Goal: Information Seeking & Learning: Learn about a topic

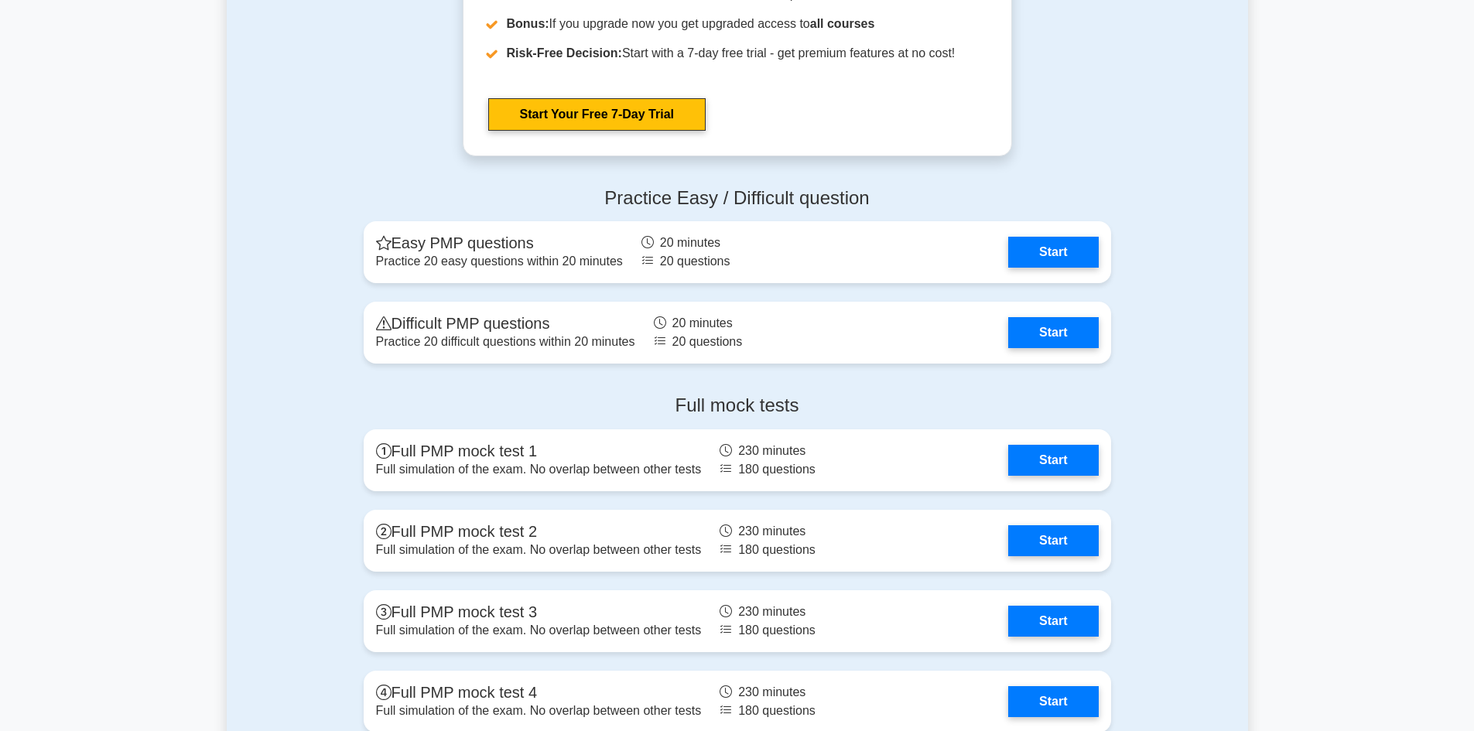
scroll to position [4100, 0]
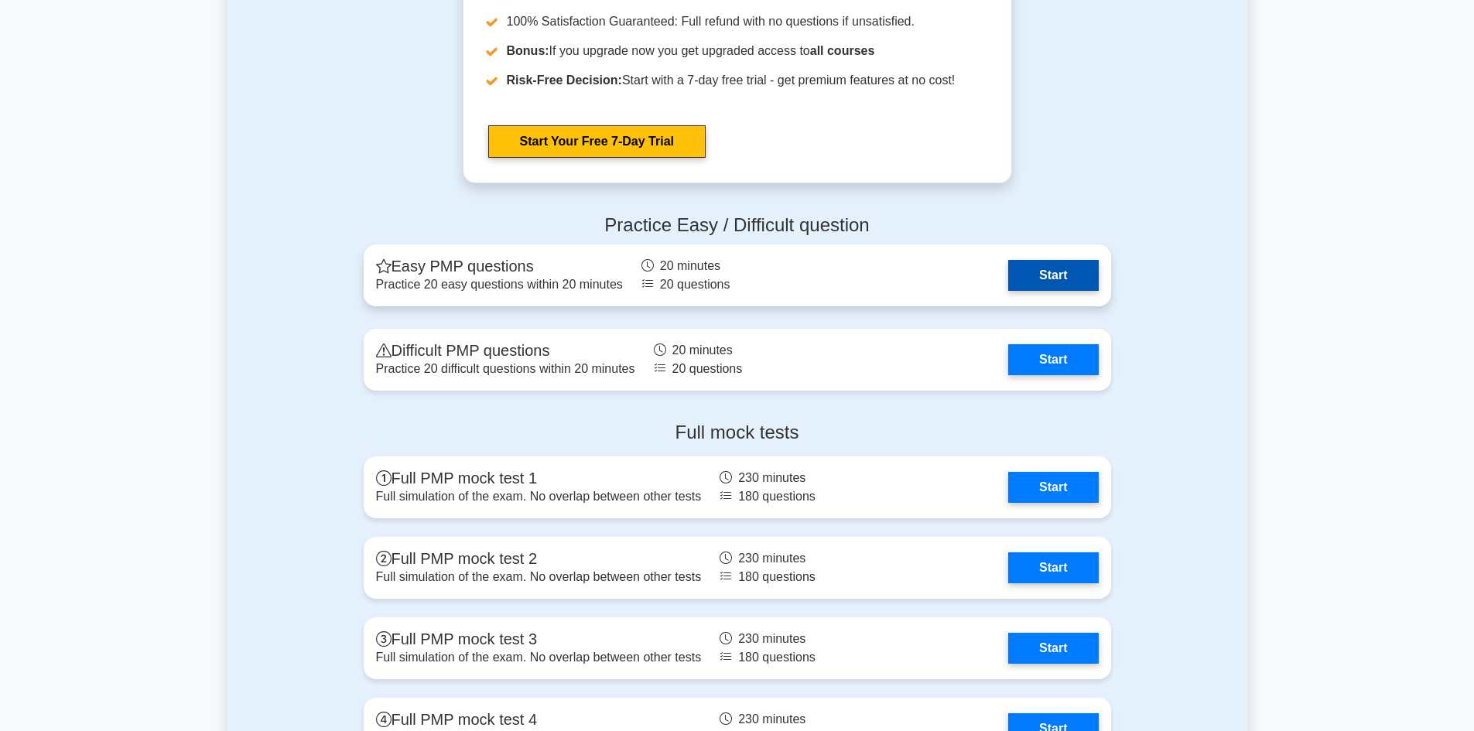
click at [1021, 268] on link "Start" at bounding box center [1053, 275] width 90 height 31
click at [1028, 281] on link "Start" at bounding box center [1053, 275] width 90 height 31
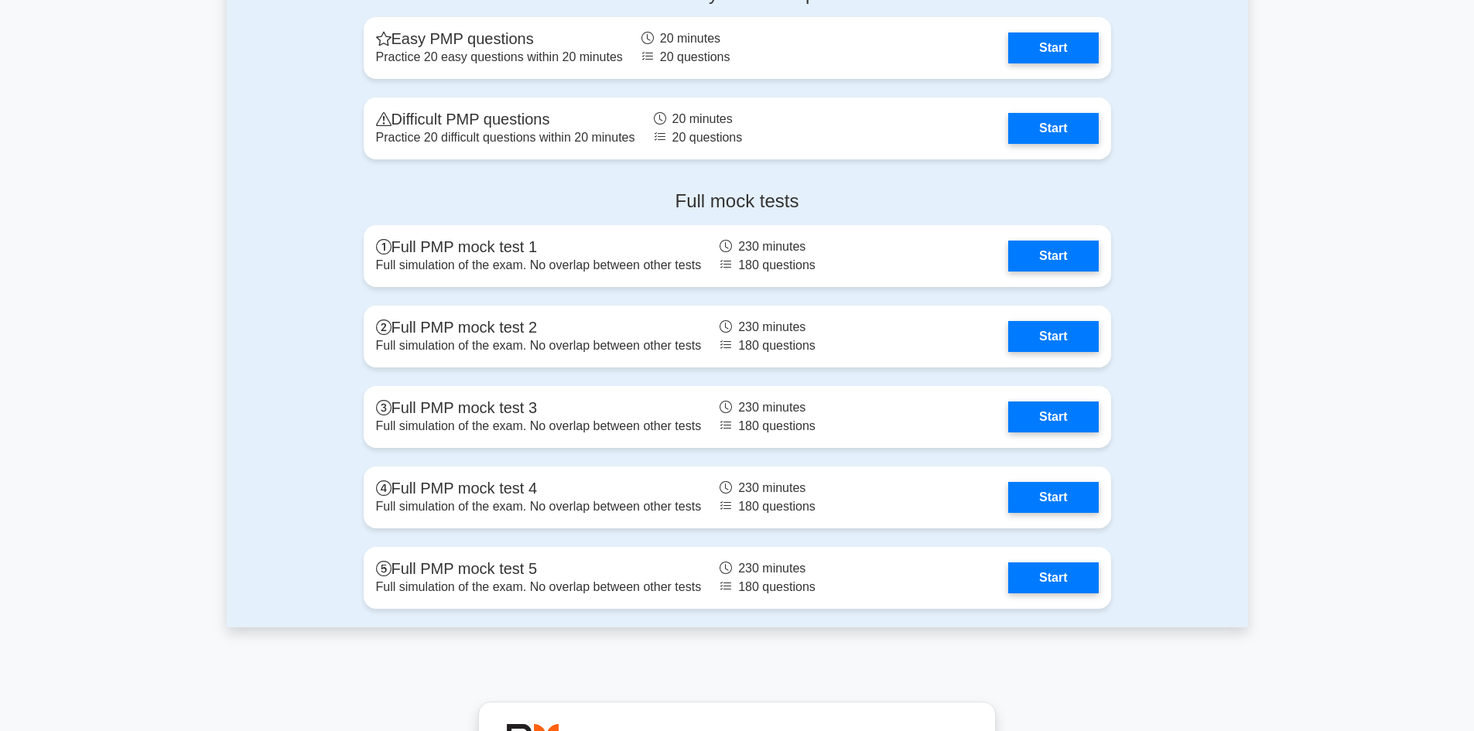
scroll to position [4332, 0]
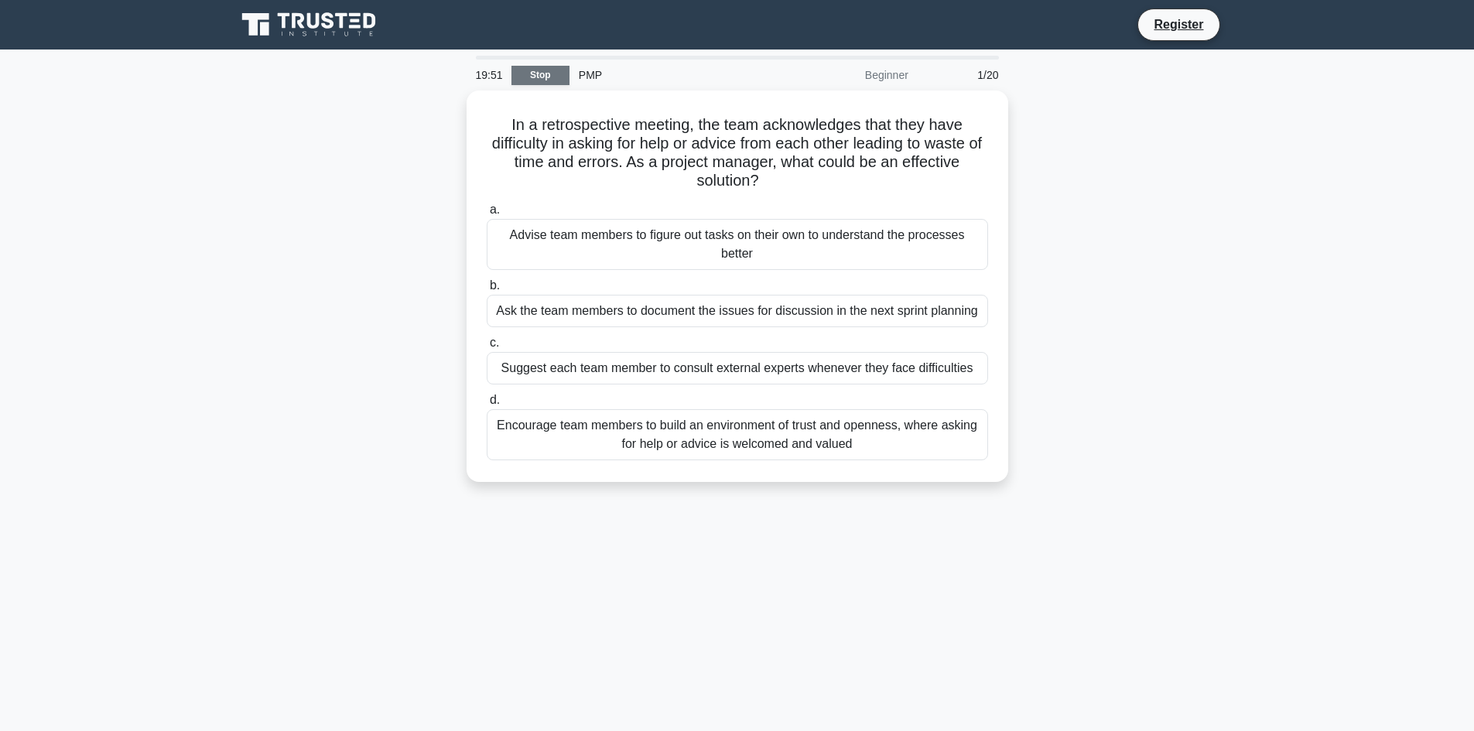
click at [558, 75] on link "Stop" at bounding box center [540, 75] width 58 height 19
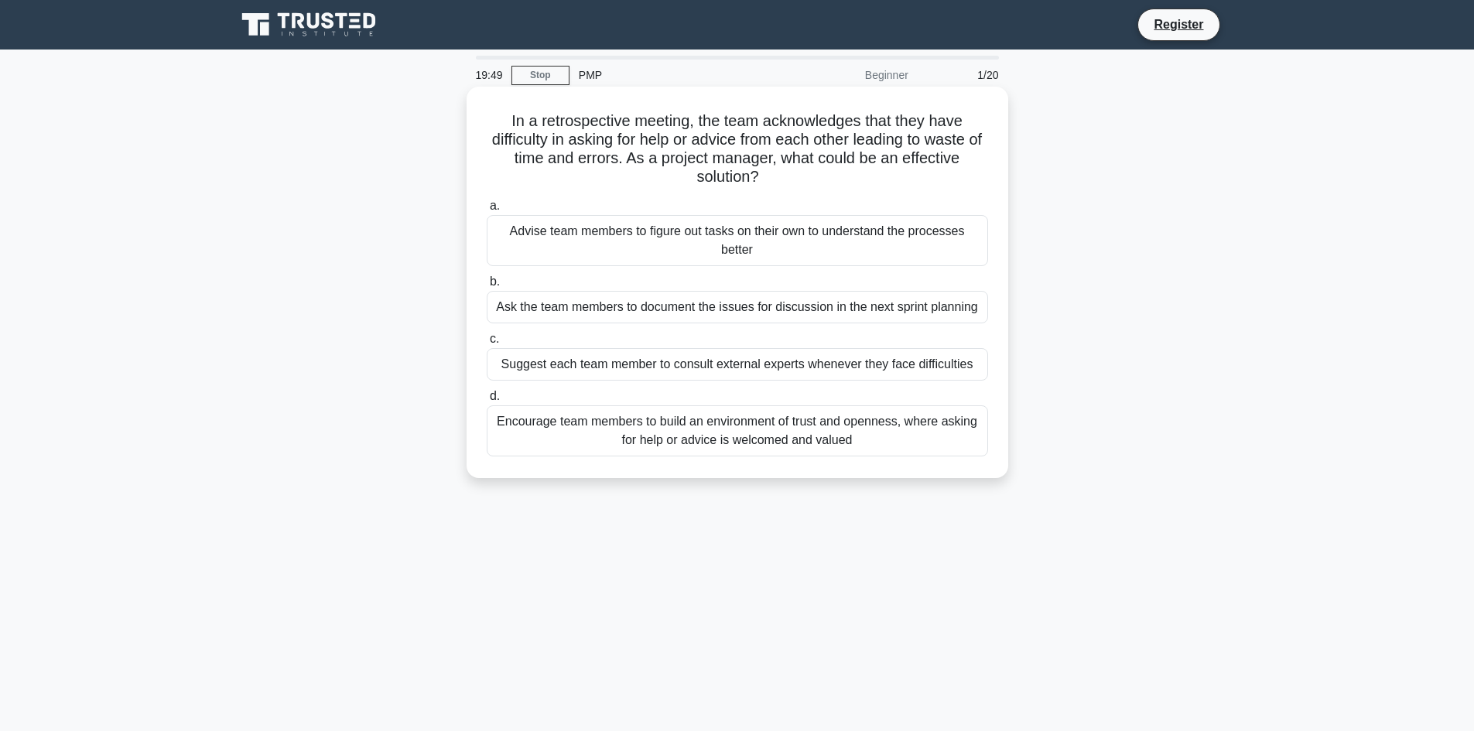
click at [626, 235] on div "Advise team members to figure out tasks on their own to understand the processe…" at bounding box center [737, 240] width 501 height 51
click at [487, 211] on input "a. Advise team members to figure out tasks on their own to understand the proce…" at bounding box center [487, 206] width 0 height 10
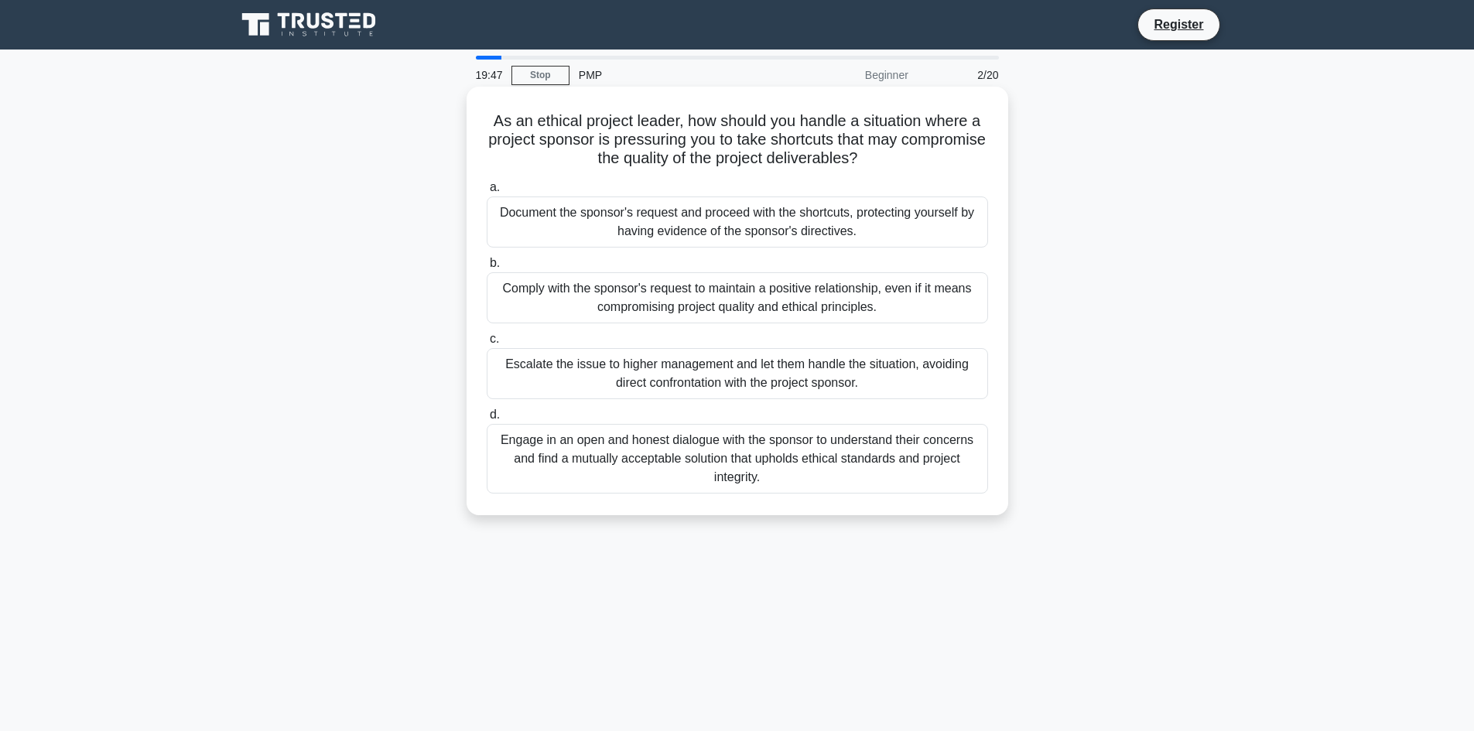
click at [620, 221] on div "Document the sponsor's request and proceed with the shortcuts, protecting yours…" at bounding box center [737, 221] width 501 height 51
click at [487, 193] on input "a. Document the sponsor's request and proceed with the shortcuts, protecting yo…" at bounding box center [487, 188] width 0 height 10
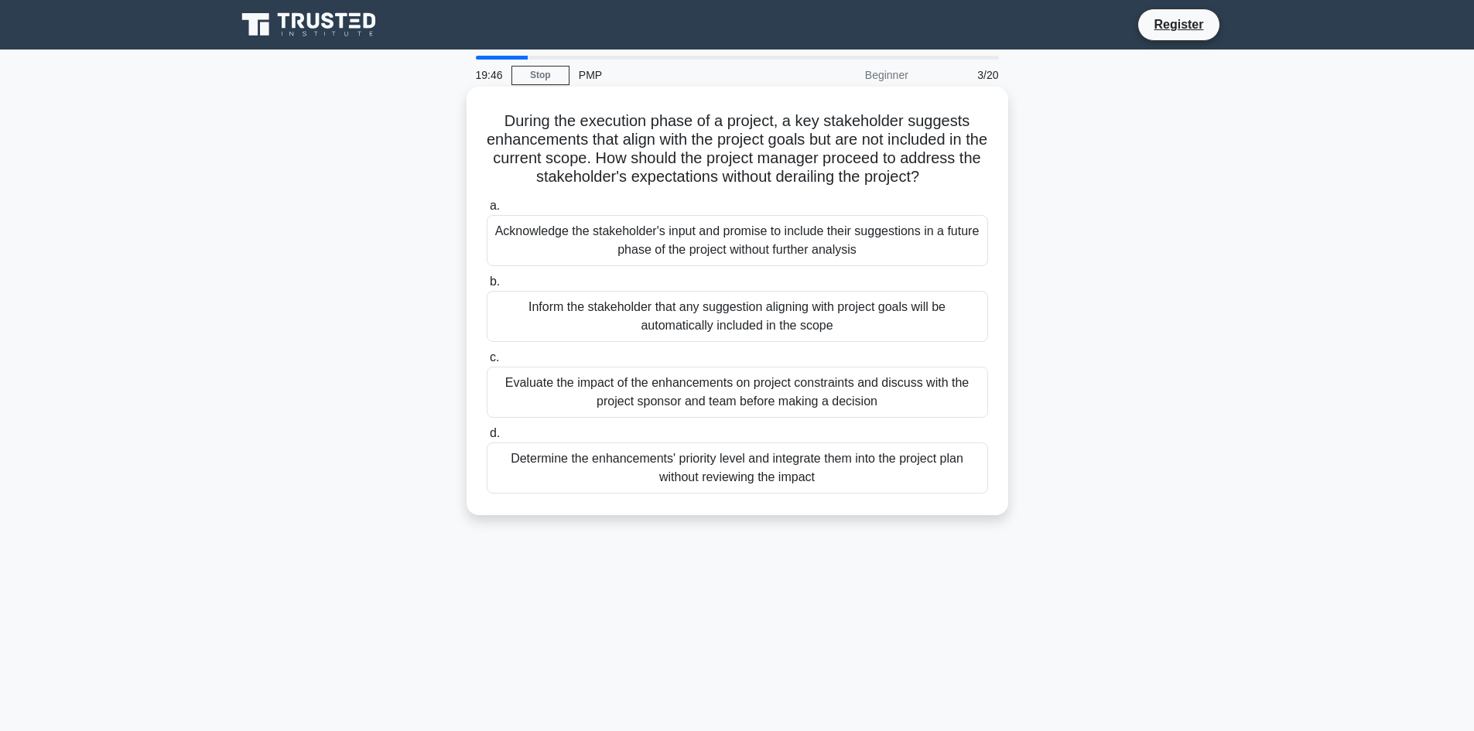
click at [610, 236] on div "Acknowledge the stakeholder's input and promise to include their suggestions in…" at bounding box center [737, 240] width 501 height 51
click at [487, 211] on input "a. Acknowledge the stakeholder's input and promise to include their suggestions…" at bounding box center [487, 206] width 0 height 10
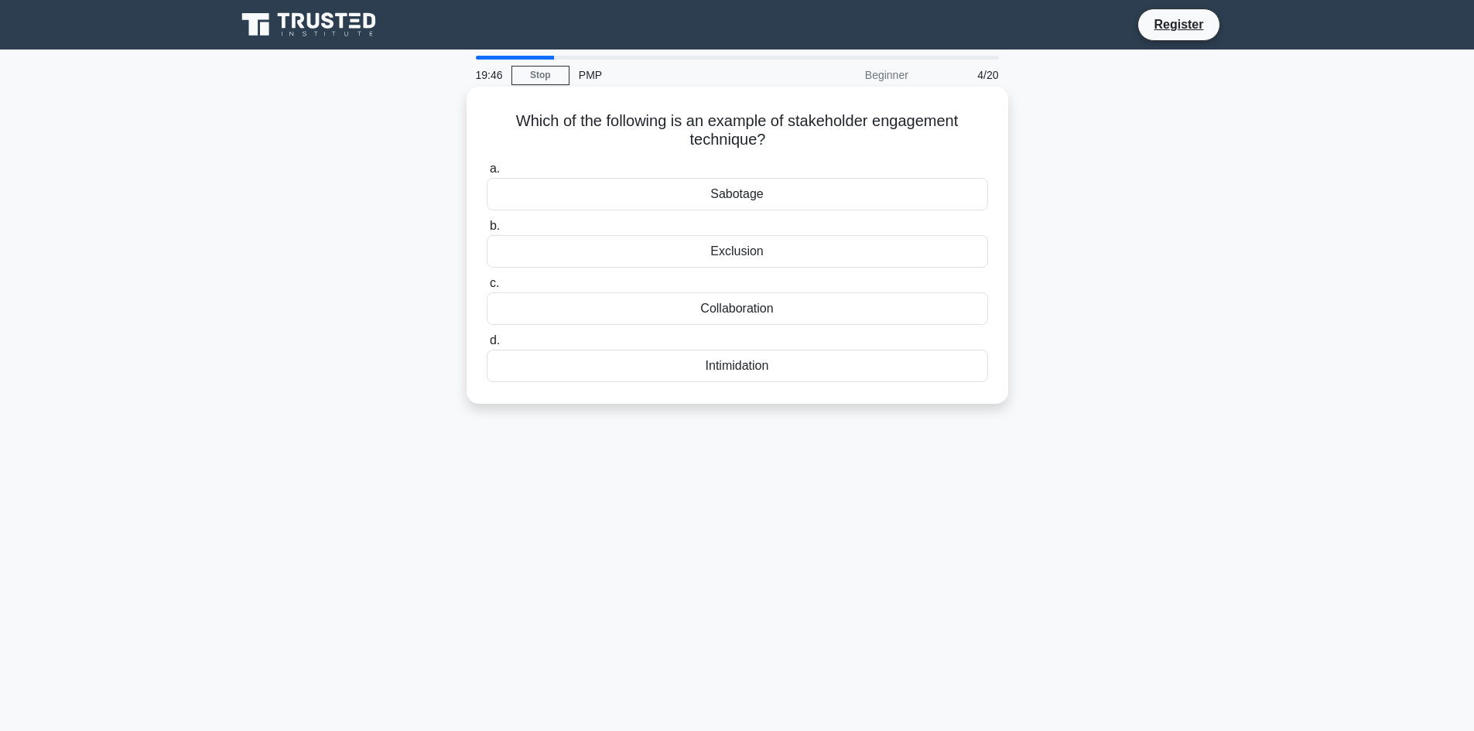
click at [649, 287] on label "c. Collaboration" at bounding box center [737, 299] width 501 height 51
click at [487, 287] on input "c. Collaboration" at bounding box center [487, 283] width 0 height 10
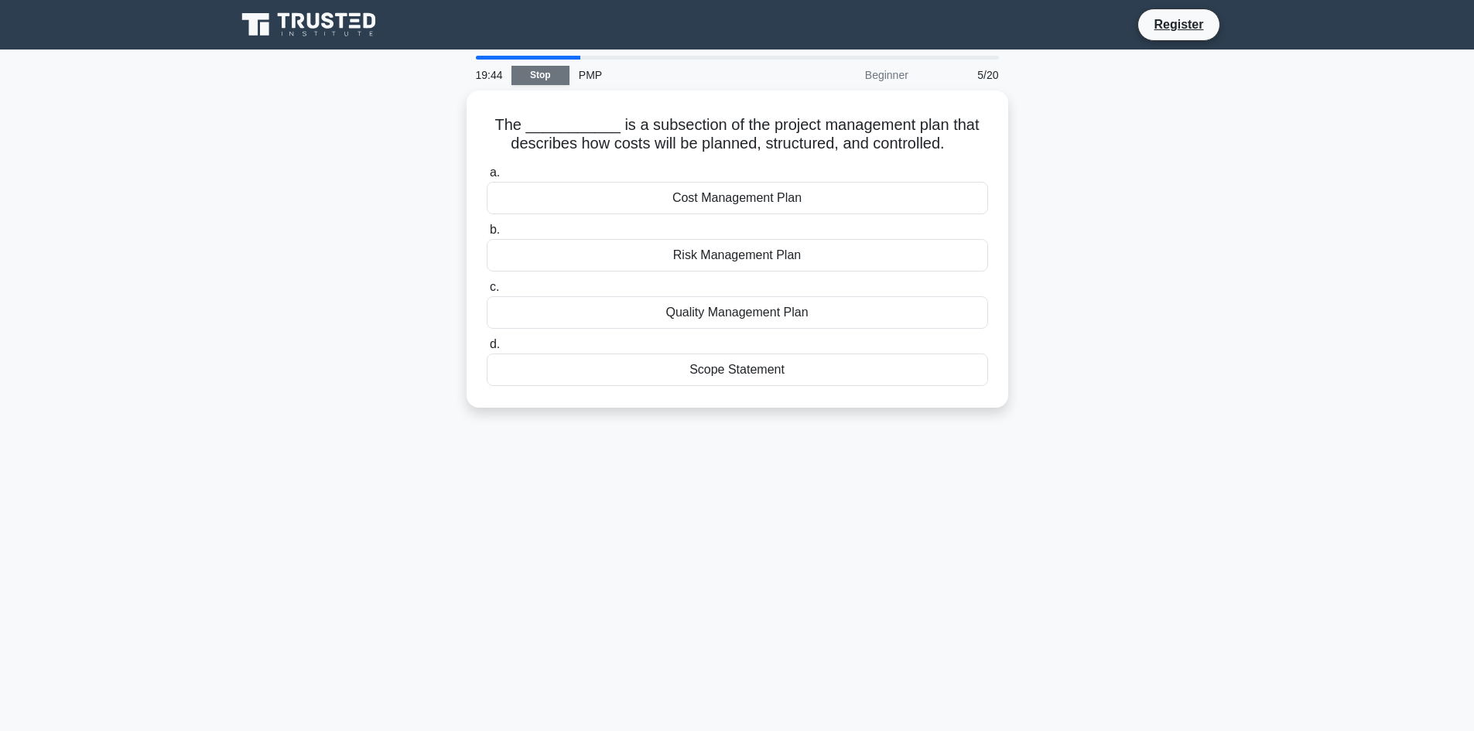
click at [542, 79] on link "Stop" at bounding box center [540, 75] width 58 height 19
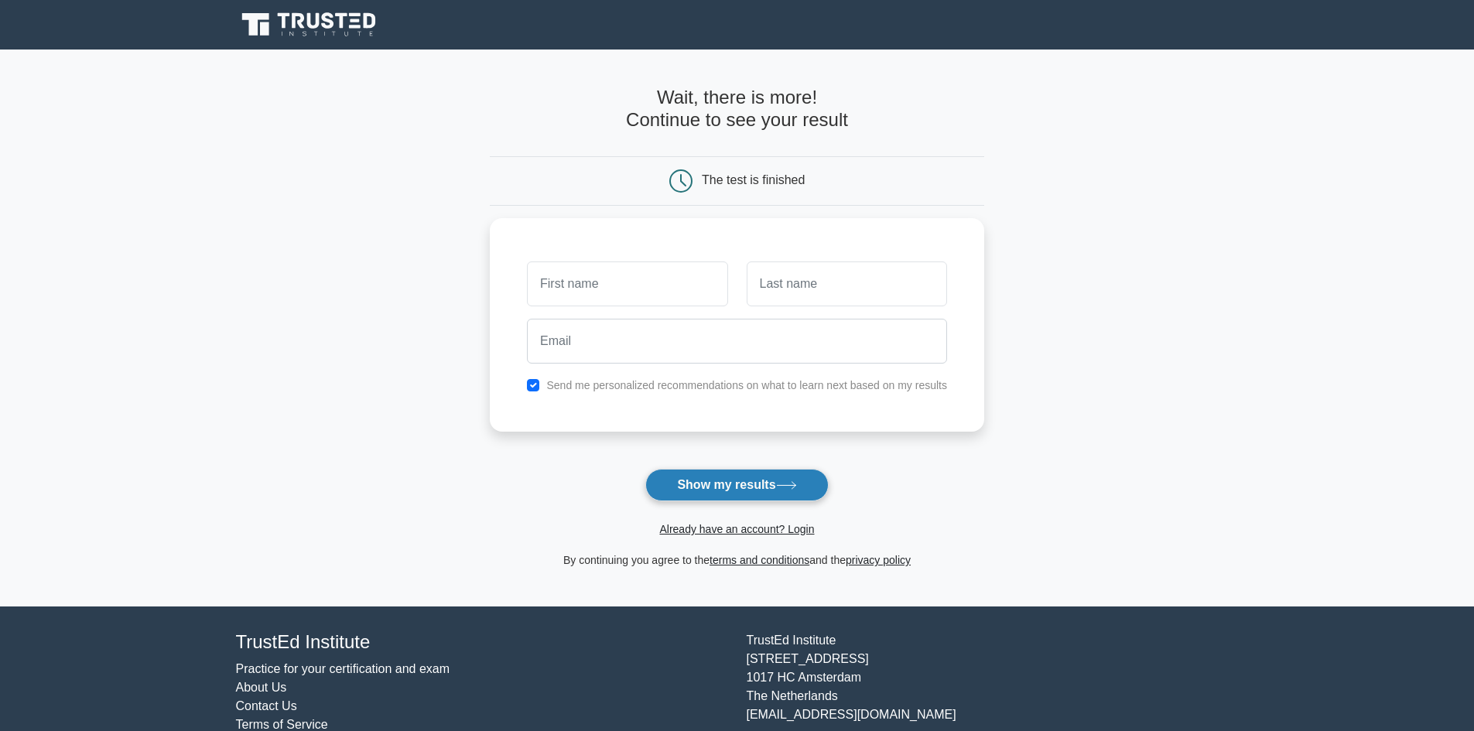
click at [799, 492] on button "Show my results" at bounding box center [736, 485] width 183 height 32
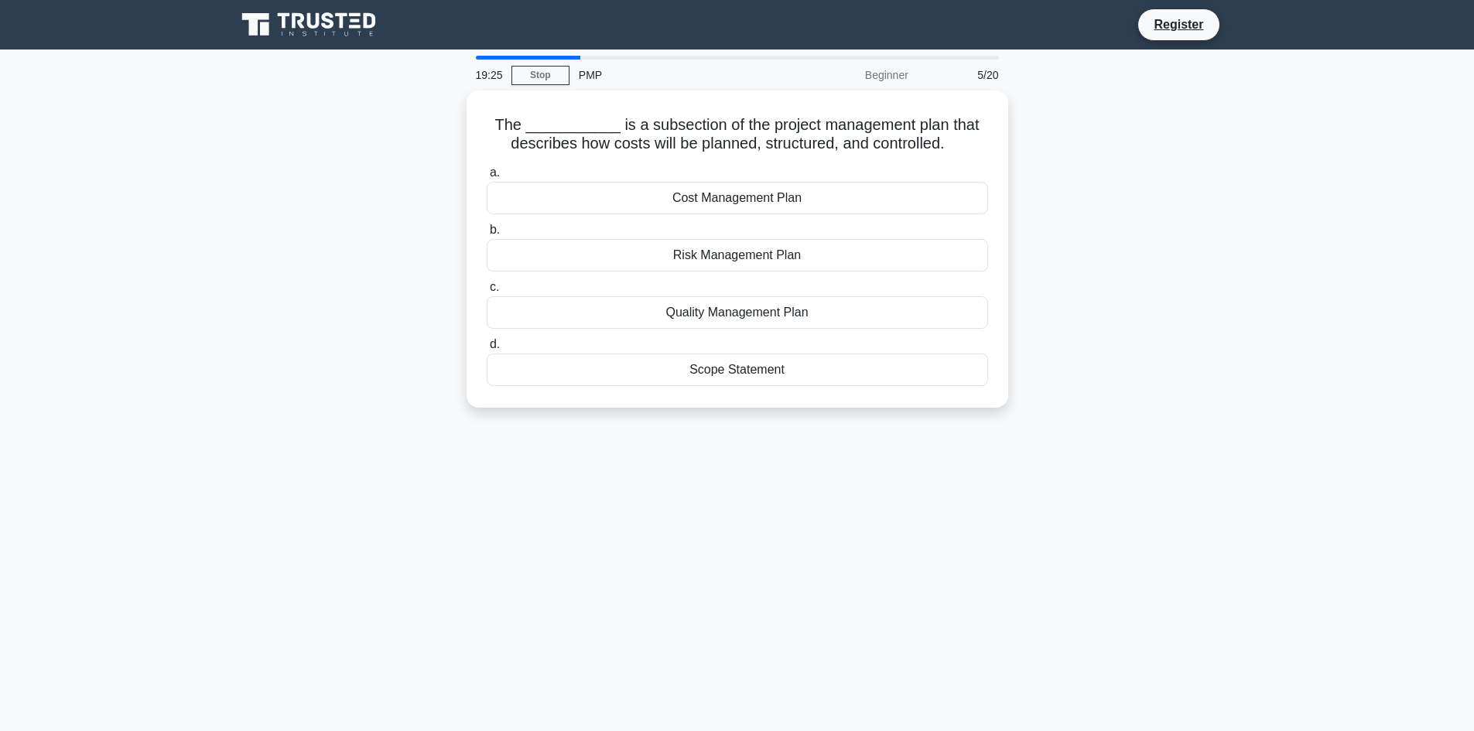
drag, startPoint x: 565, startPoint y: 57, endPoint x: 508, endPoint y: 58, distance: 57.3
click at [508, 58] on div at bounding box center [528, 58] width 104 height 4
